Goal: Transaction & Acquisition: Download file/media

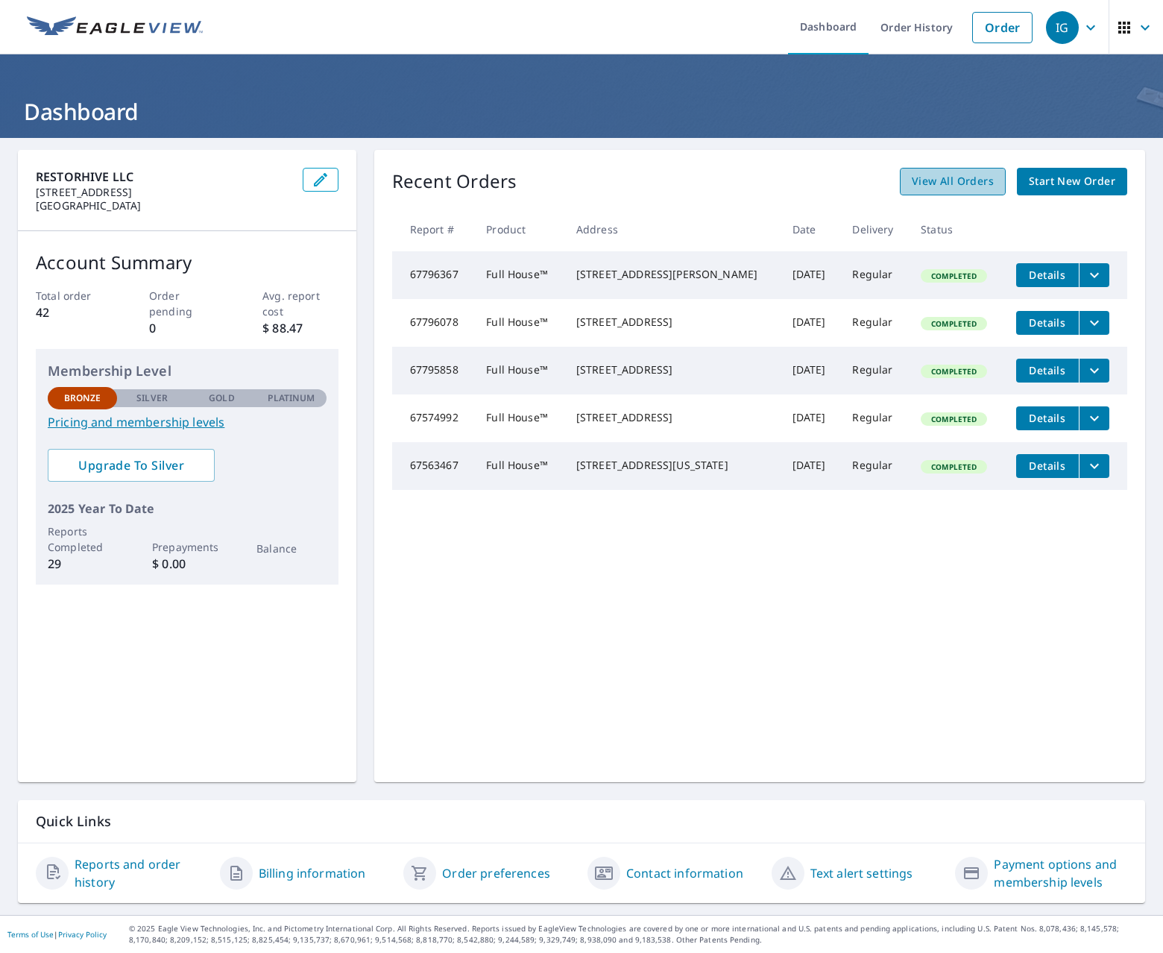
click at [958, 181] on span "View All Orders" at bounding box center [953, 181] width 82 height 19
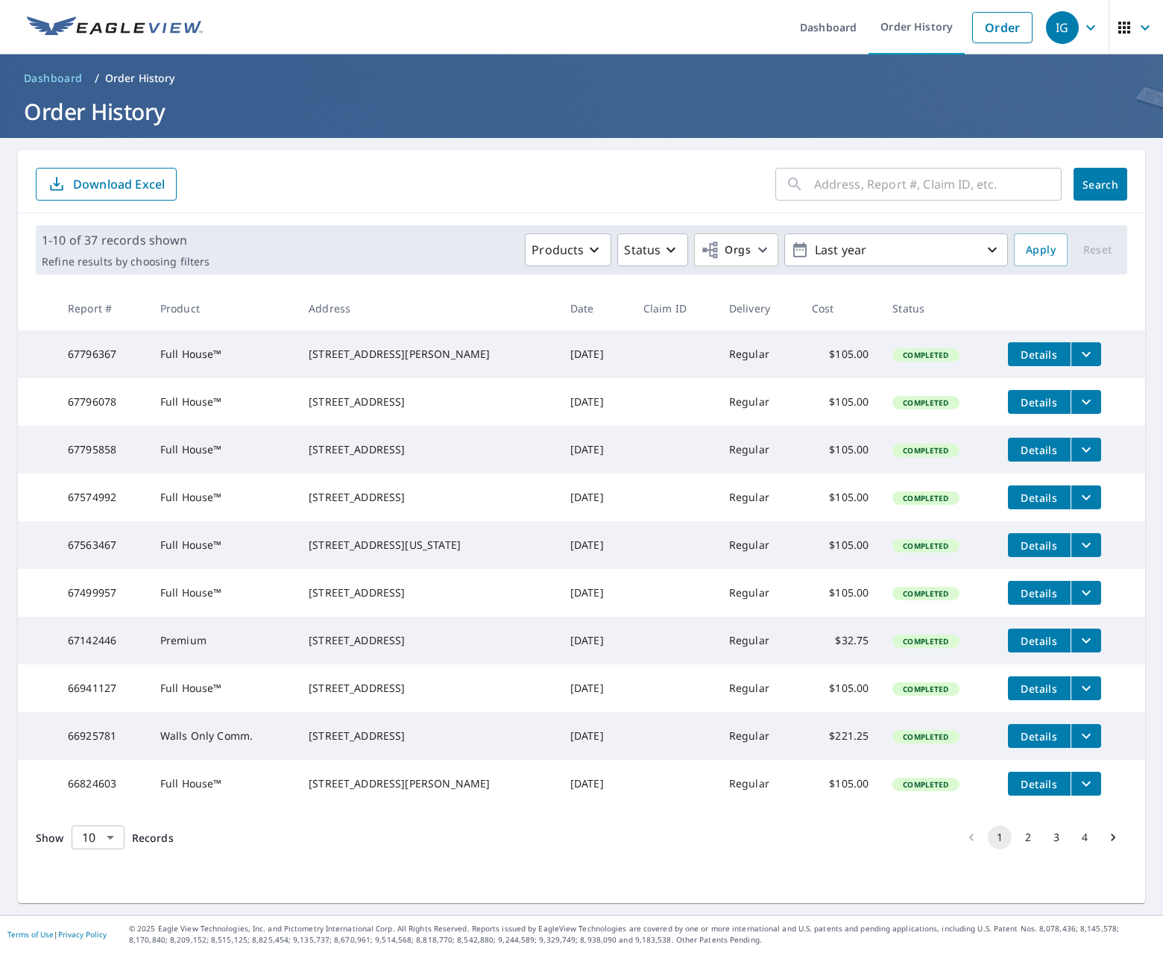
click at [112, 875] on body "IG IG Dashboard Order History Order IG Dashboard / Order History Order History …" at bounding box center [581, 476] width 1163 height 953
click at [97, 868] on li "25" at bounding box center [97, 867] width 53 height 27
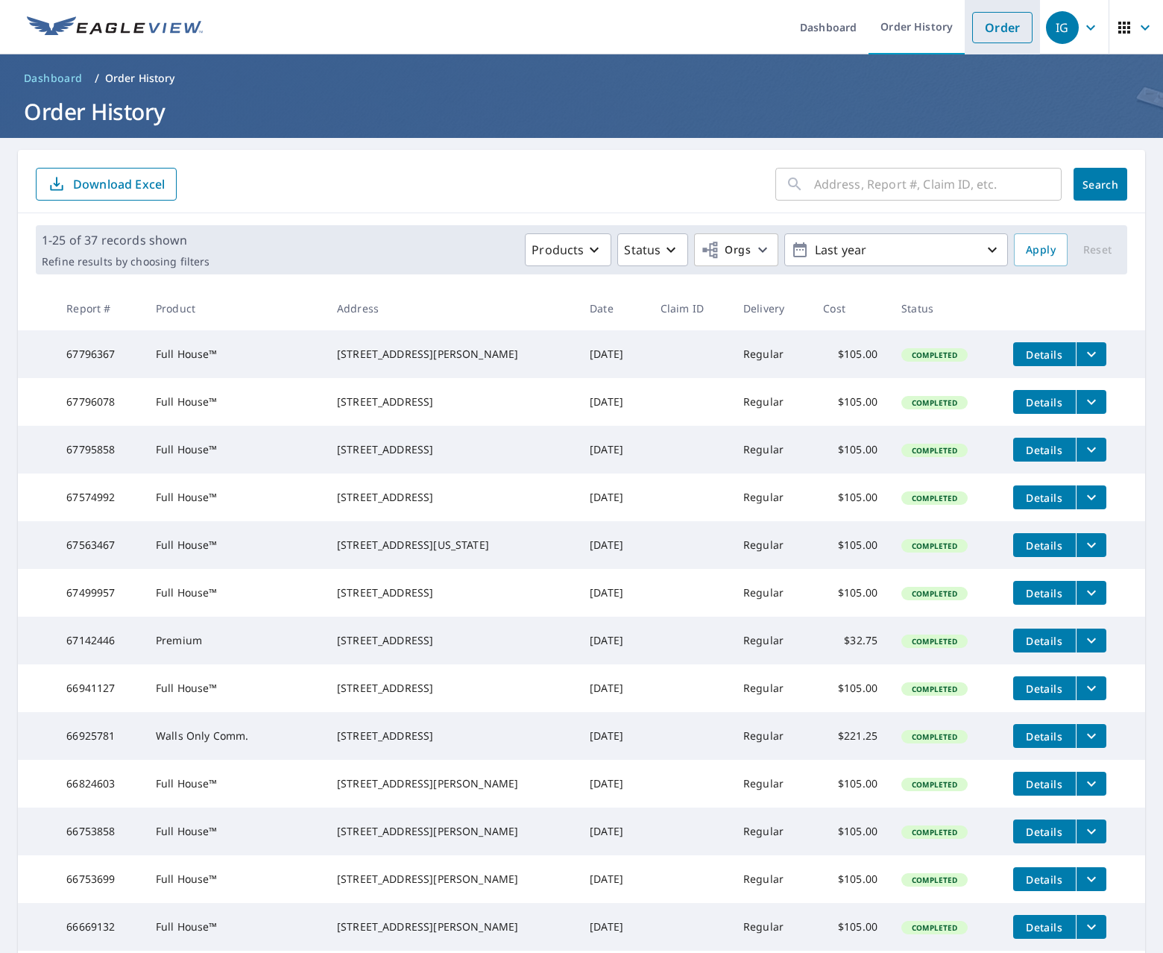
click at [1006, 23] on link "Order" at bounding box center [1002, 27] width 60 height 31
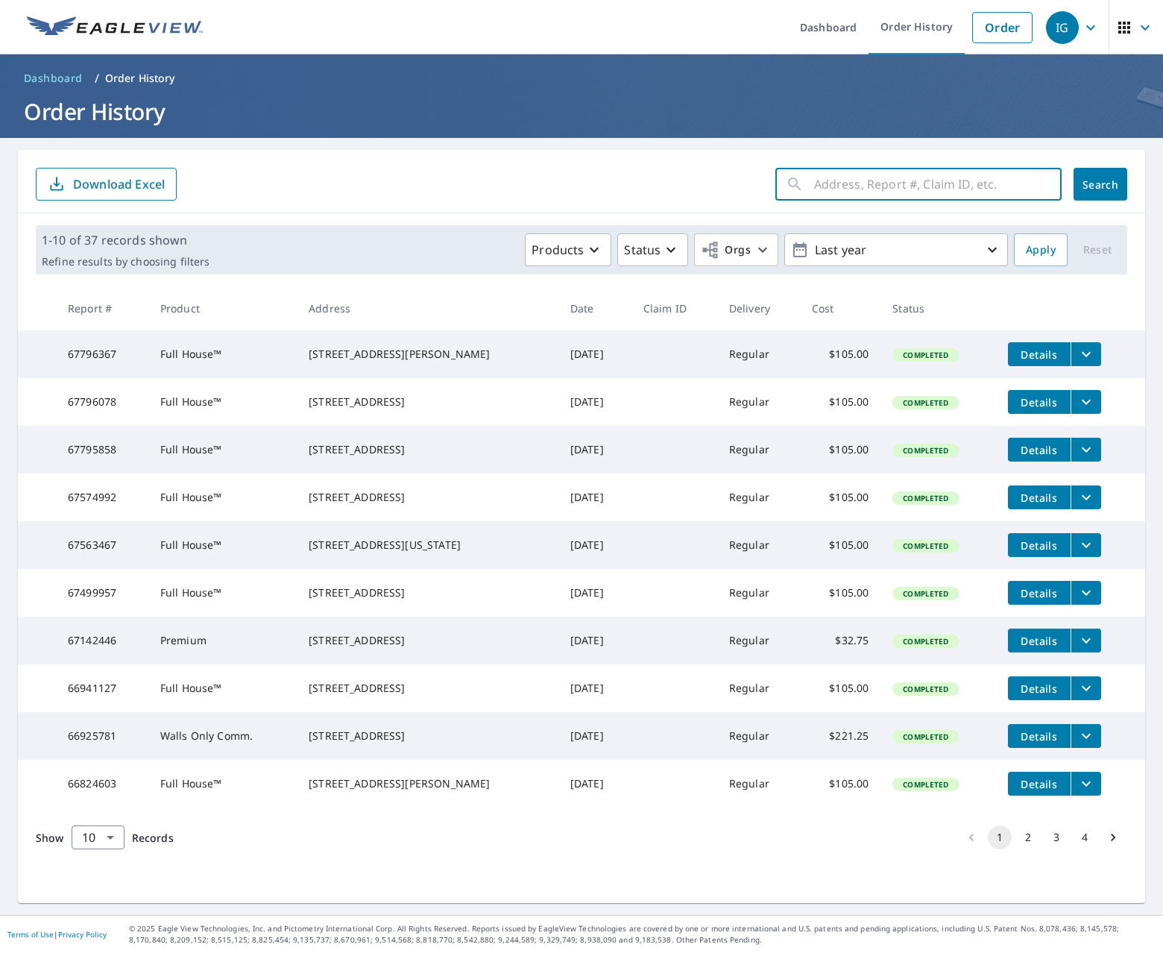
click at [1015, 185] on input "text" at bounding box center [937, 184] width 247 height 42
type input "[GEOGRAPHIC_DATA][STREET_ADDRESS]"
click at [1100, 180] on button "Search" at bounding box center [1100, 184] width 54 height 33
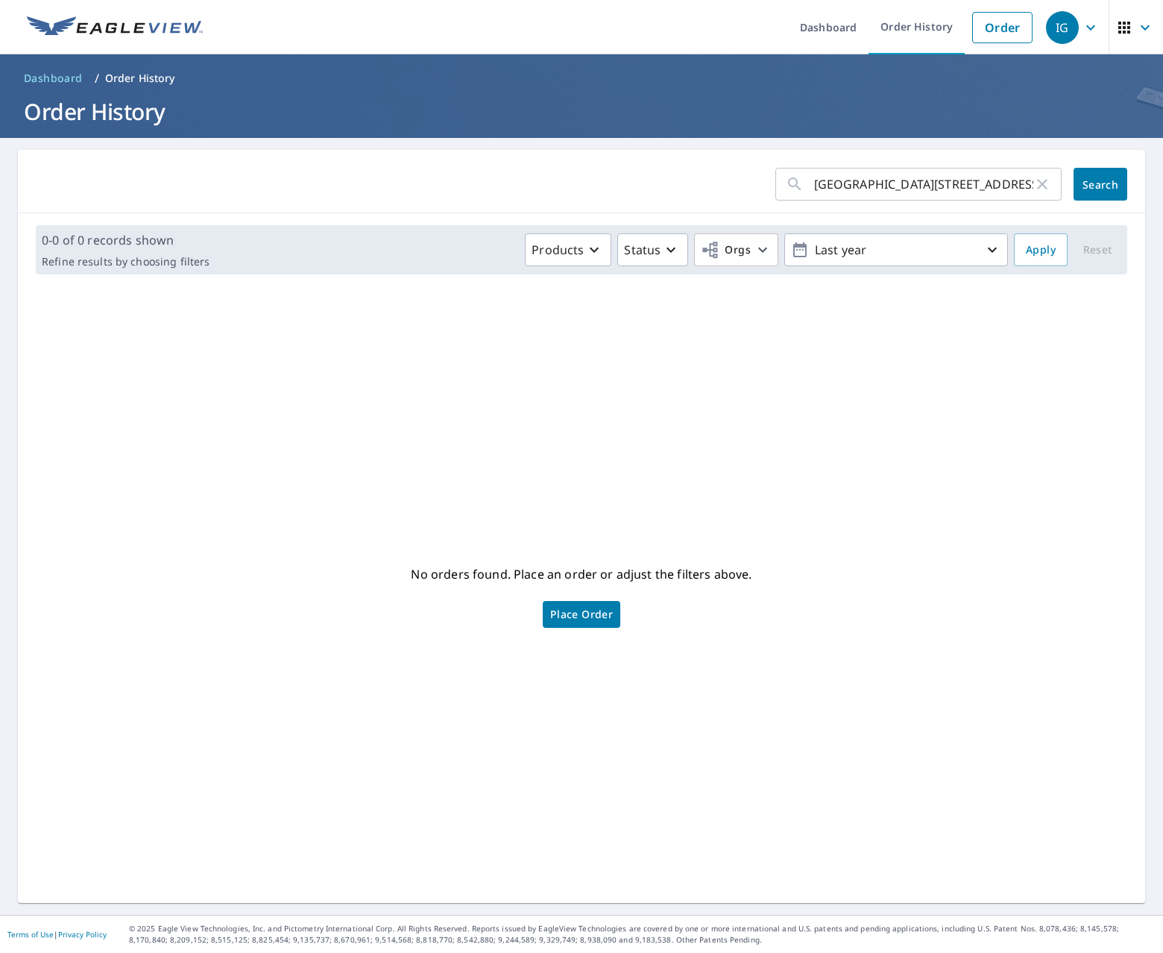
click at [582, 618] on span "Place Order" at bounding box center [581, 614] width 63 height 7
click at [988, 21] on link "Order" at bounding box center [1002, 27] width 60 height 31
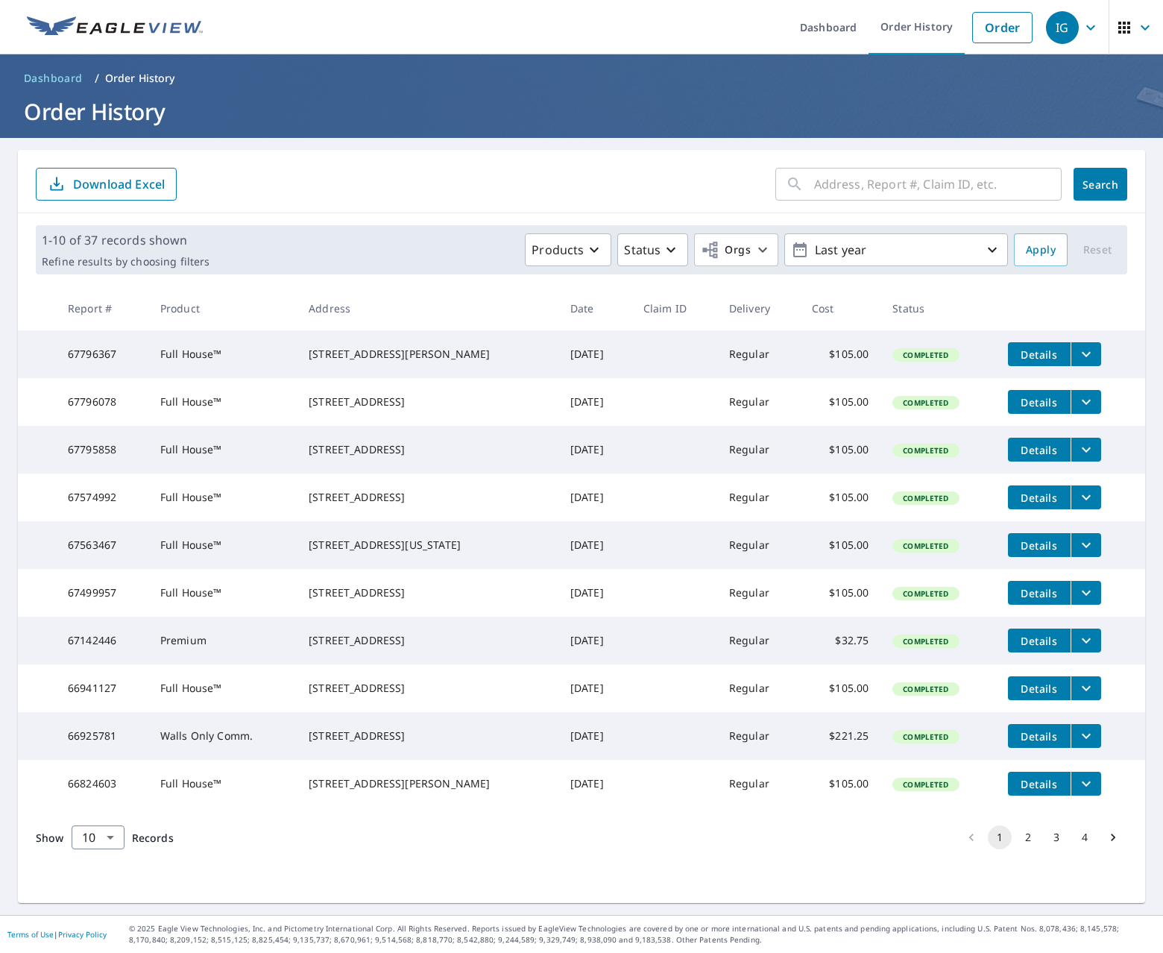
scroll to position [24, 0]
click at [107, 871] on body "IG IG Dashboard Order History Order IG Dashboard / Order History Order History …" at bounding box center [581, 476] width 1163 height 953
click at [104, 891] on li "50" at bounding box center [97, 894] width 53 height 27
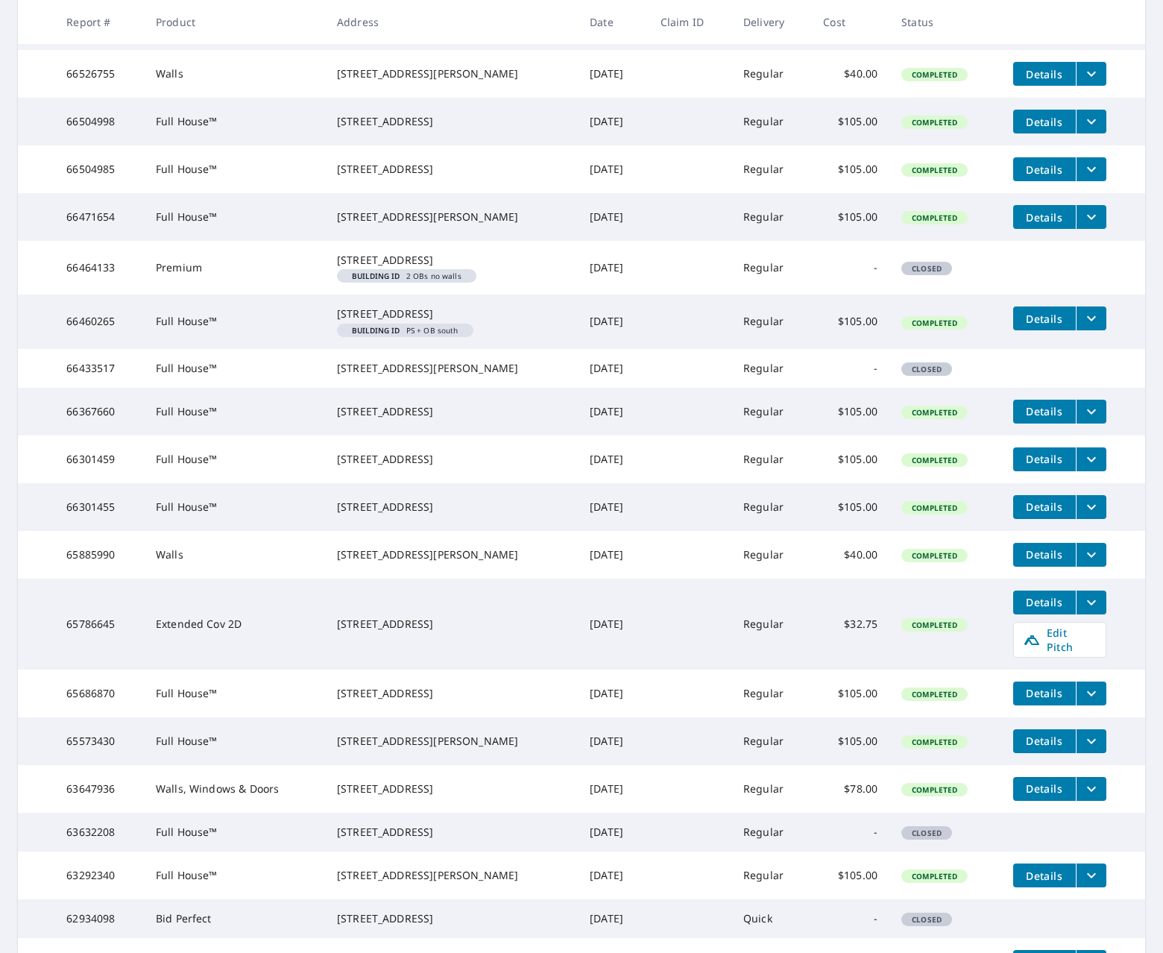
scroll to position [997, 0]
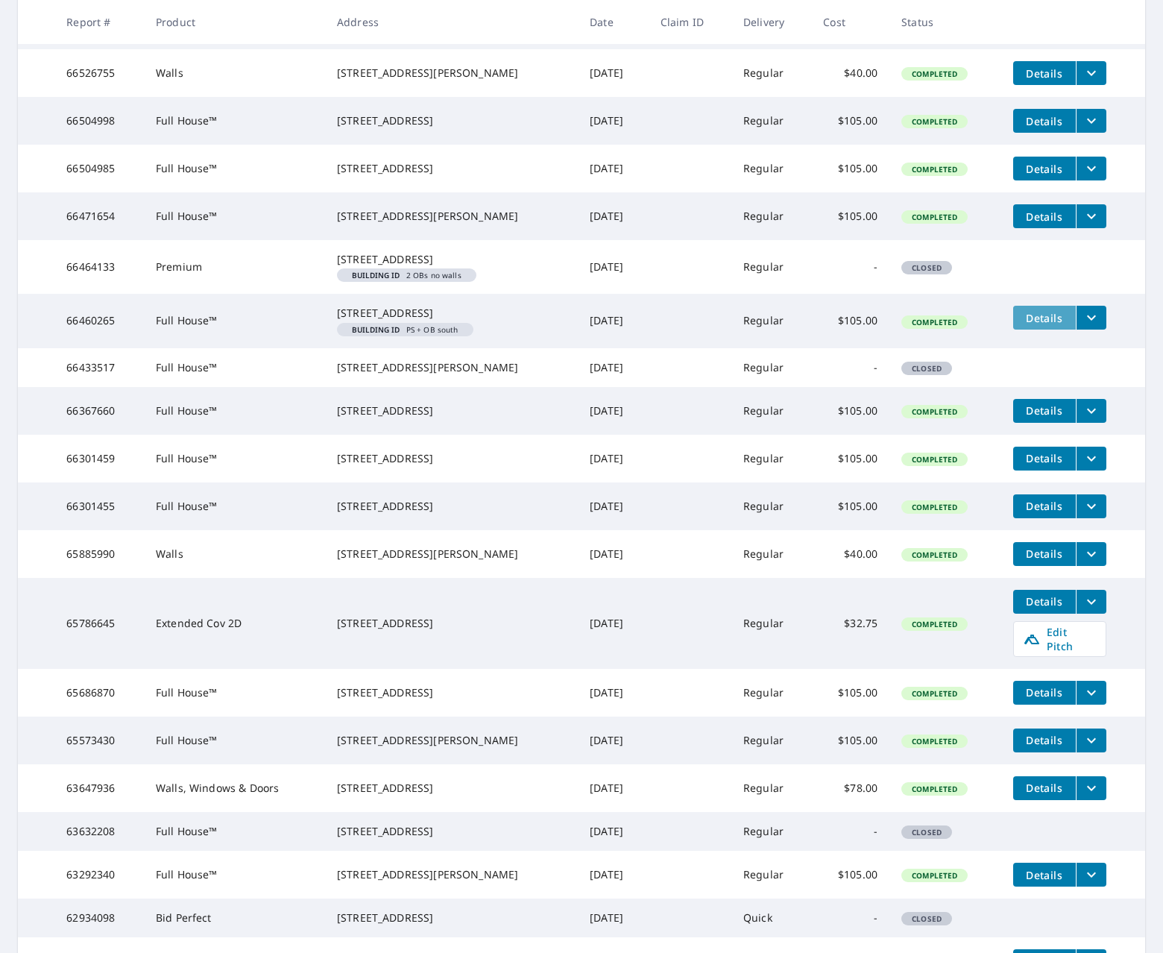
click at [1053, 325] on span "Details" at bounding box center [1044, 318] width 45 height 14
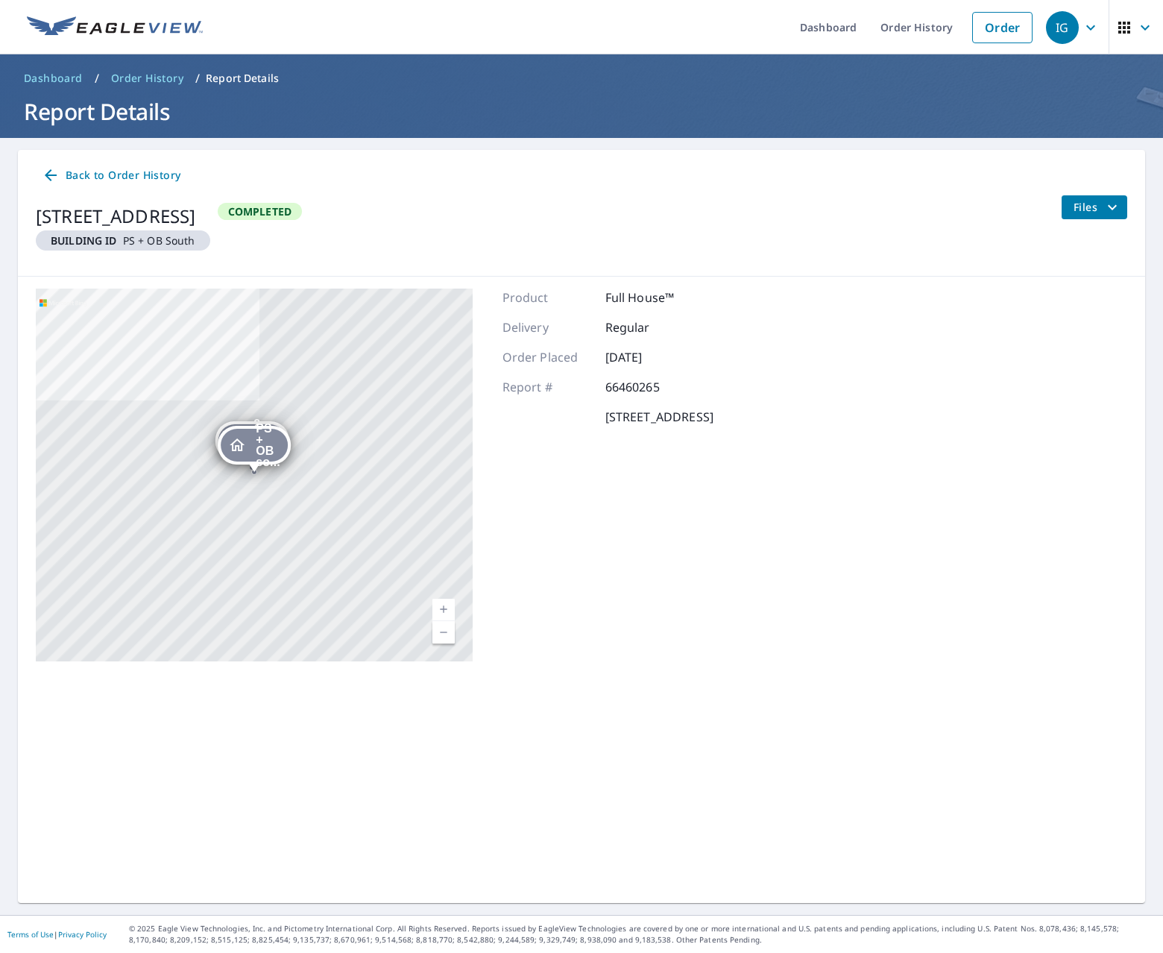
click at [1088, 209] on span "Files" at bounding box center [1097, 207] width 48 height 18
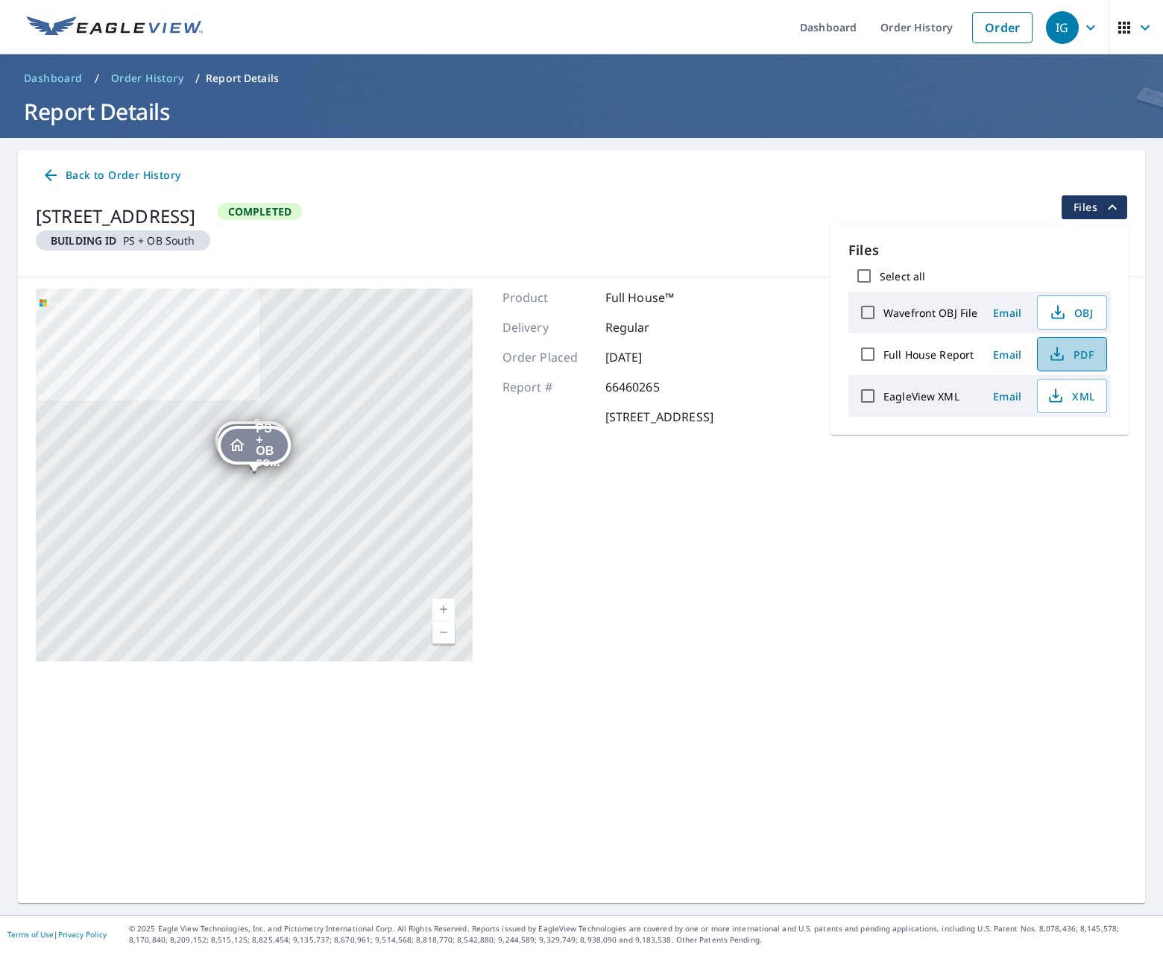
click at [1080, 354] on span "PDF" at bounding box center [1071, 354] width 48 height 18
click at [1092, 25] on icon "button" at bounding box center [1091, 28] width 18 height 18
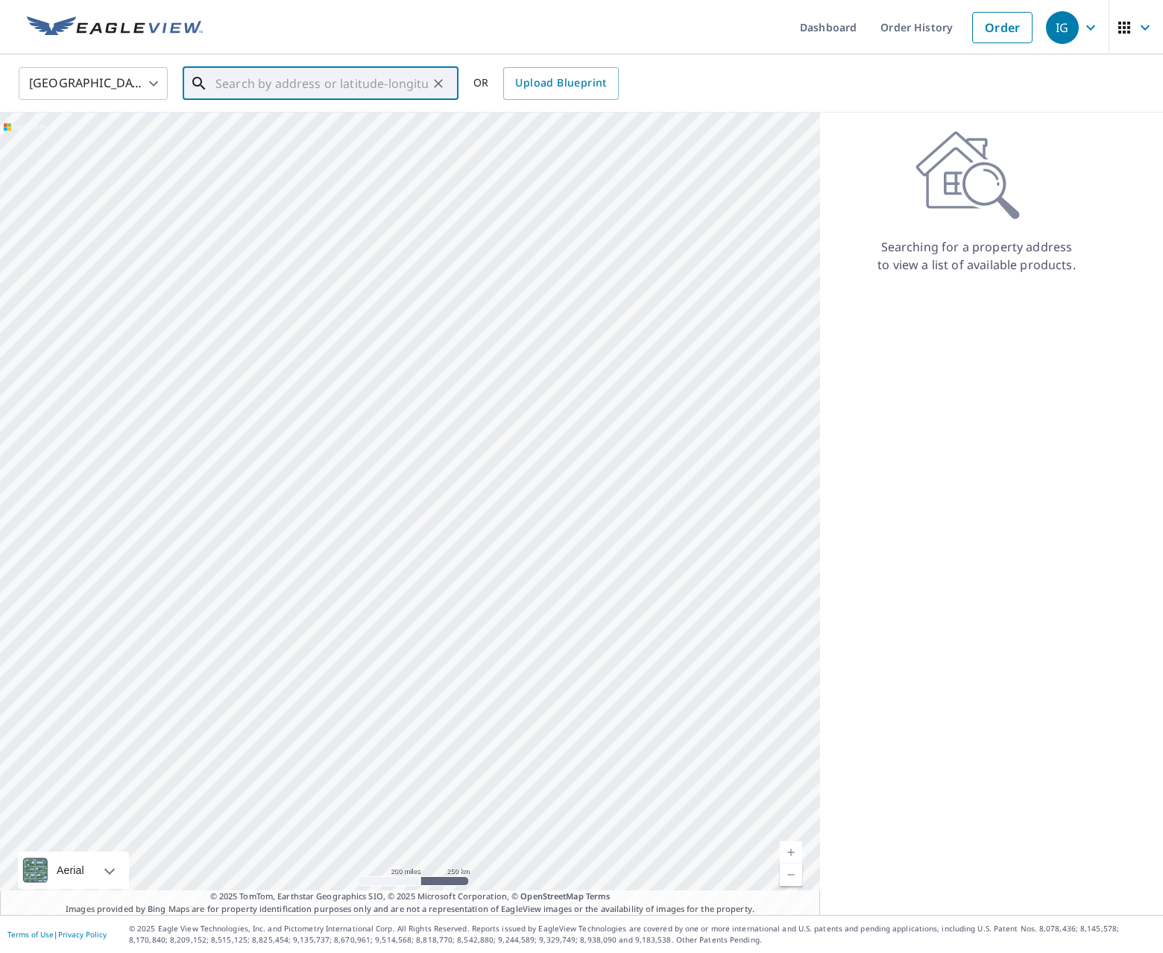
click at [341, 82] on input "text" at bounding box center [321, 84] width 212 height 42
type input "4"
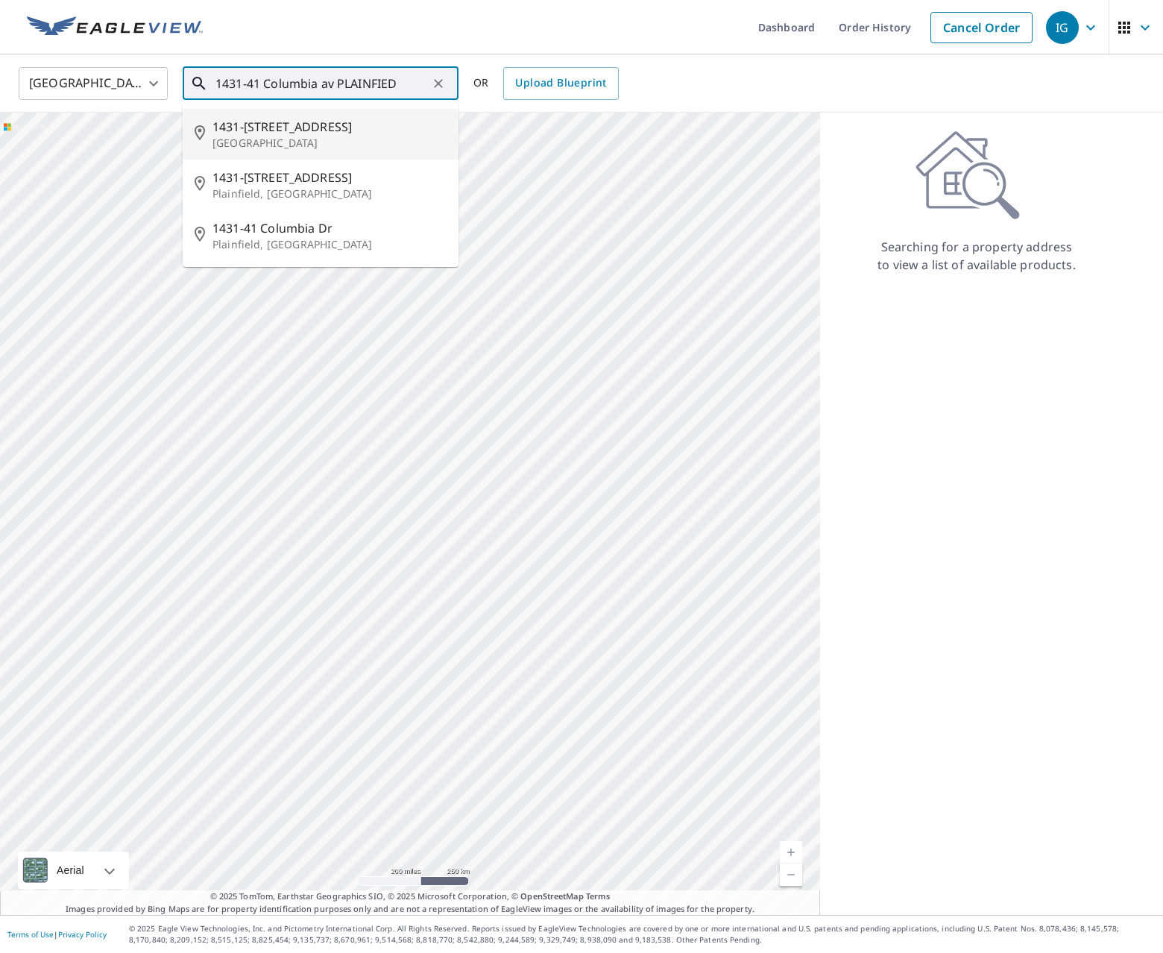
click at [271, 143] on p "Plainfield, NJ 07062" at bounding box center [329, 143] width 234 height 15
type input "1431-41 Columbia Ave Plainfield, NJ 07062"
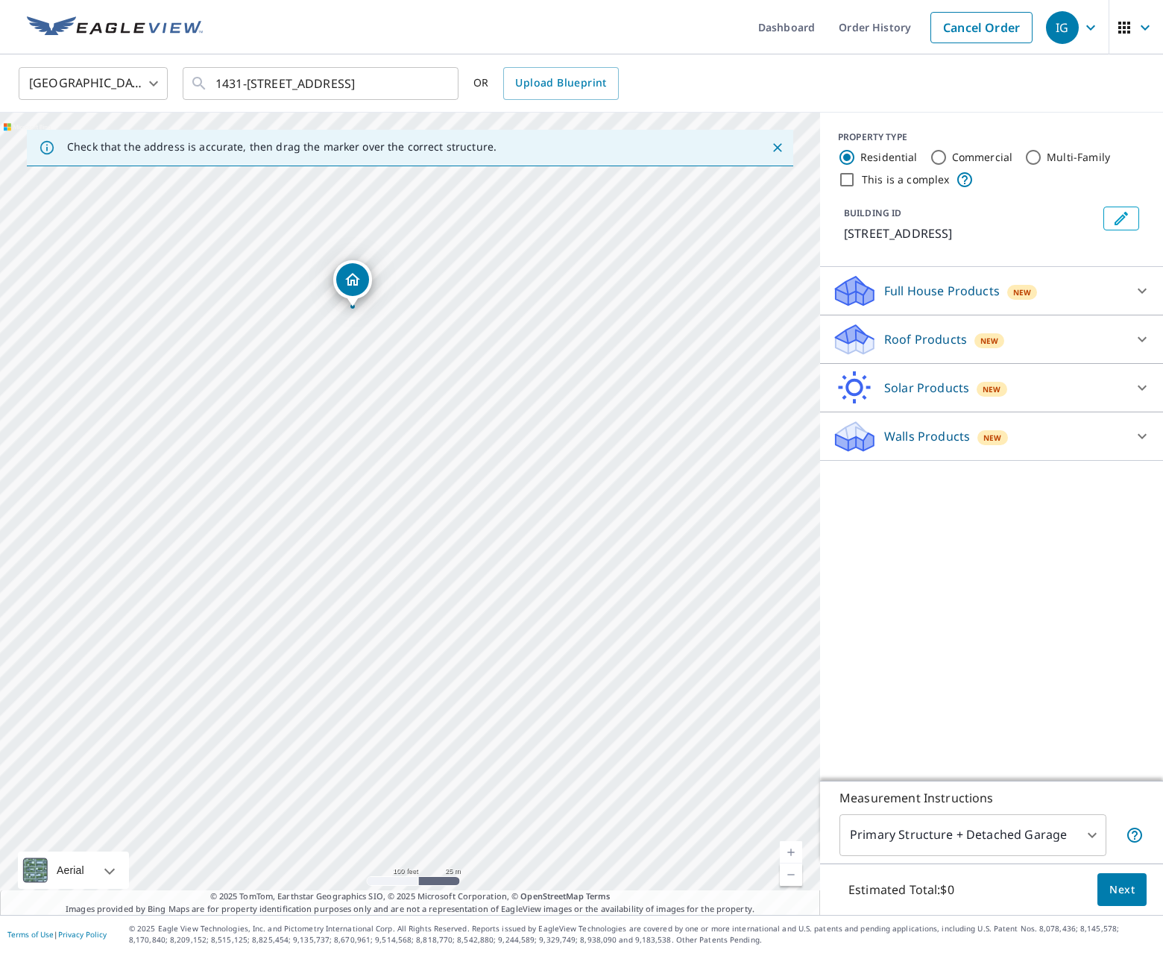
click at [846, 154] on input "Residential" at bounding box center [847, 157] width 18 height 18
click at [889, 300] on p "Full House Products" at bounding box center [942, 291] width 116 height 18
